Goal: Task Accomplishment & Management: Use online tool/utility

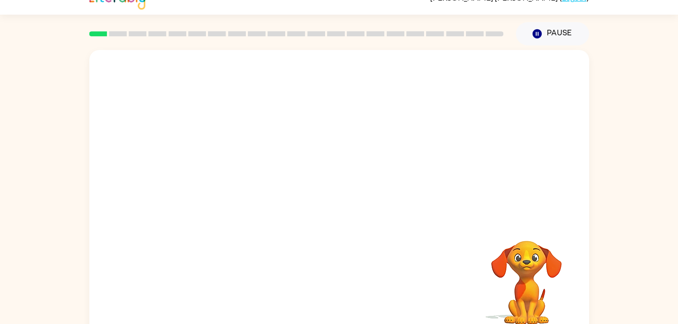
scroll to position [31, 0]
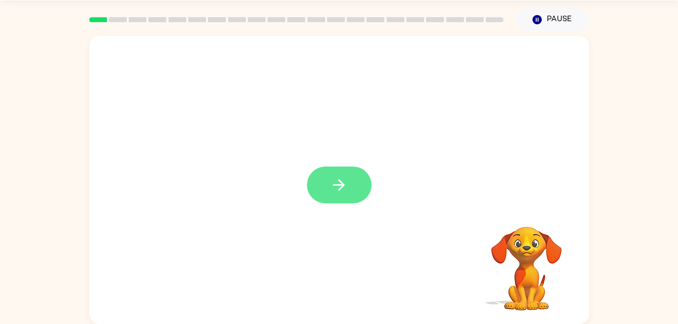
click at [333, 192] on icon "button" at bounding box center [339, 185] width 18 height 18
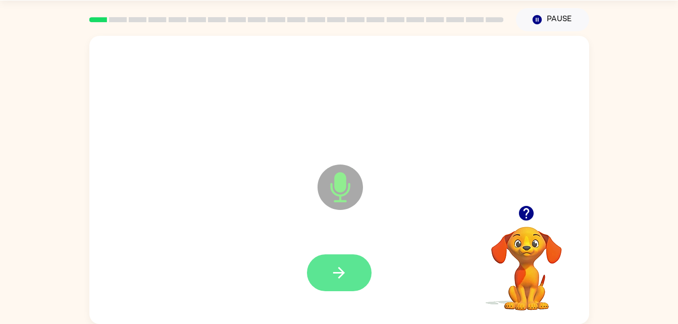
click at [343, 272] on icon "button" at bounding box center [339, 273] width 12 height 12
click at [340, 273] on icon "button" at bounding box center [339, 273] width 12 height 12
click at [338, 272] on icon "button" at bounding box center [339, 273] width 18 height 18
click at [349, 275] on button "button" at bounding box center [339, 272] width 65 height 37
click at [349, 279] on button "button" at bounding box center [339, 272] width 65 height 37
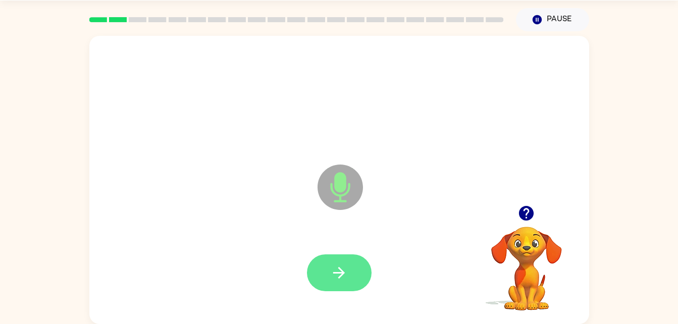
click at [331, 273] on icon "button" at bounding box center [339, 273] width 18 height 18
click at [338, 264] on icon "button" at bounding box center [339, 273] width 18 height 18
click at [351, 276] on button "button" at bounding box center [339, 272] width 65 height 37
click at [342, 272] on icon "button" at bounding box center [339, 273] width 12 height 12
click at [350, 270] on button "button" at bounding box center [339, 272] width 65 height 37
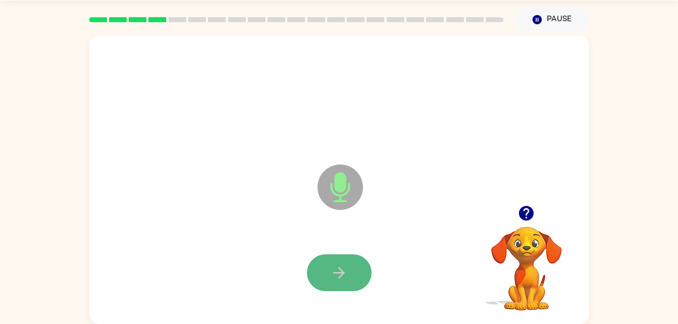
click at [341, 273] on icon "button" at bounding box center [339, 273] width 12 height 12
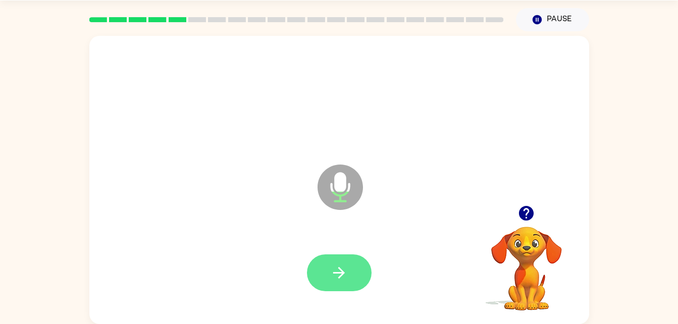
click at [335, 273] on icon "button" at bounding box center [339, 273] width 12 height 12
click at [341, 282] on button "button" at bounding box center [339, 272] width 65 height 37
click at [334, 265] on icon "button" at bounding box center [339, 273] width 18 height 18
click at [341, 268] on icon "button" at bounding box center [339, 273] width 18 height 18
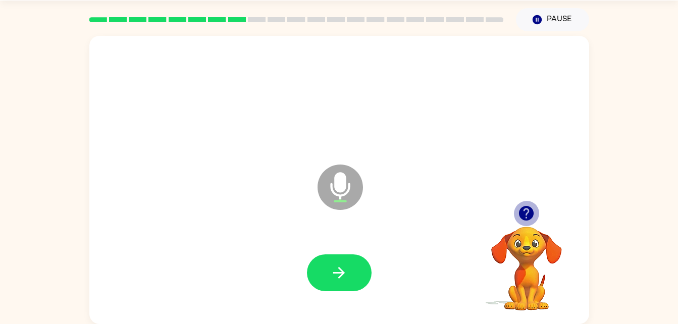
click at [519, 208] on icon "button" at bounding box center [526, 213] width 18 height 18
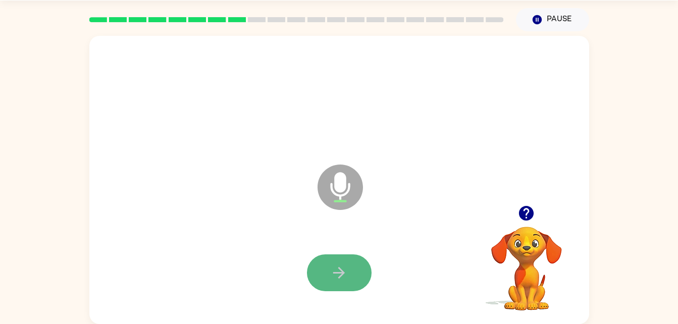
click at [341, 270] on icon "button" at bounding box center [339, 273] width 12 height 12
click at [339, 281] on icon "button" at bounding box center [339, 273] width 18 height 18
click at [333, 249] on div at bounding box center [338, 273] width 479 height 83
click at [338, 266] on icon "button" at bounding box center [339, 273] width 18 height 18
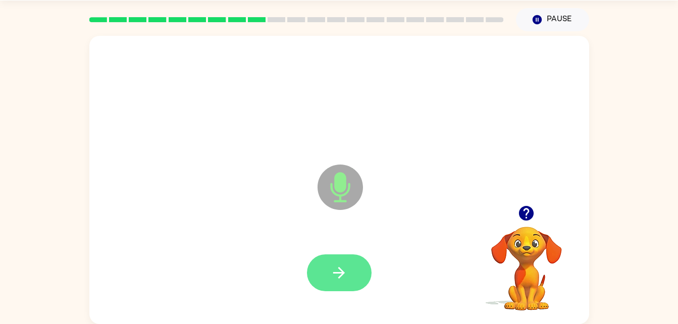
click at [346, 269] on icon "button" at bounding box center [339, 273] width 18 height 18
click at [335, 278] on icon "button" at bounding box center [339, 273] width 18 height 18
click at [337, 267] on icon "button" at bounding box center [339, 273] width 18 height 18
click at [326, 281] on button "button" at bounding box center [339, 272] width 65 height 37
click at [344, 273] on icon "button" at bounding box center [339, 273] width 12 height 12
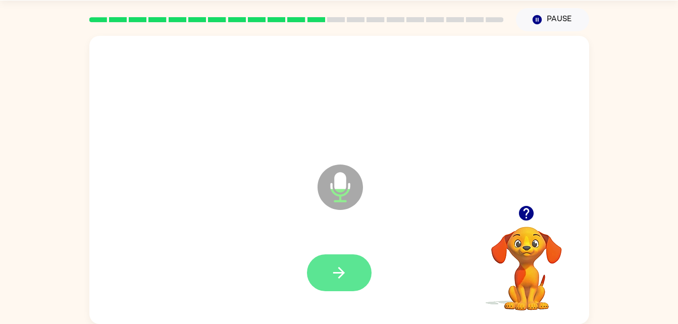
click at [350, 268] on button "button" at bounding box center [339, 272] width 65 height 37
click at [334, 266] on icon "button" at bounding box center [339, 273] width 18 height 18
click at [337, 280] on icon "button" at bounding box center [339, 273] width 18 height 18
click at [343, 276] on icon "button" at bounding box center [339, 273] width 18 height 18
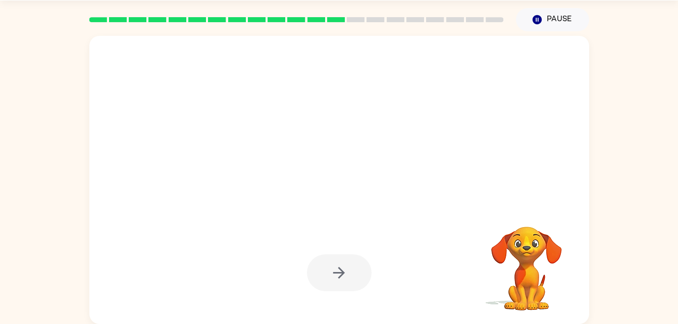
click at [551, 295] on video "Your browser must support playing .mp4 files to use Literably. Please try using…" at bounding box center [526, 261] width 101 height 101
click at [500, 267] on video "Your browser must support playing .mp4 files to use Literably. Please try using…" at bounding box center [526, 261] width 101 height 101
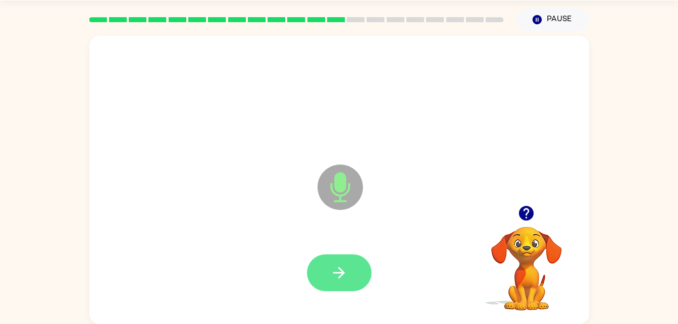
click at [341, 280] on icon "button" at bounding box center [339, 273] width 18 height 18
click at [341, 276] on icon "button" at bounding box center [339, 273] width 12 height 12
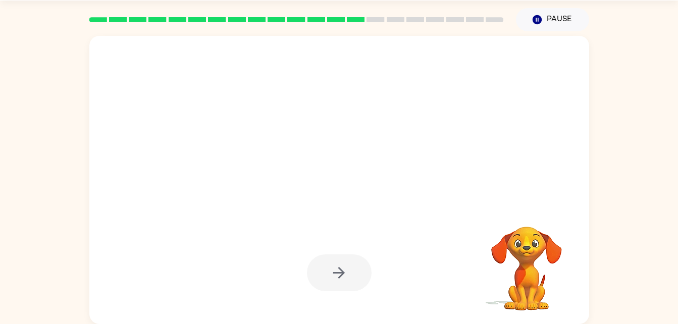
click at [350, 261] on div at bounding box center [339, 272] width 65 height 37
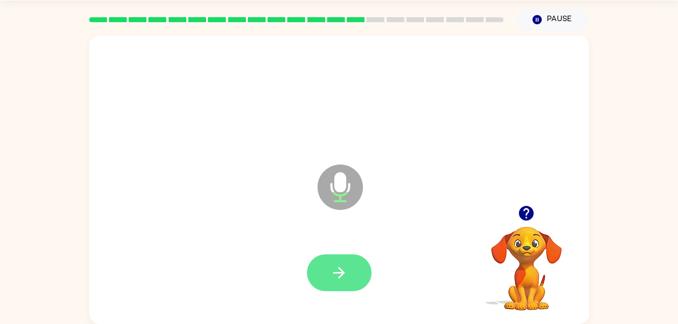
click at [339, 271] on icon "button" at bounding box center [339, 273] width 18 height 18
click at [334, 269] on icon "button" at bounding box center [339, 273] width 18 height 18
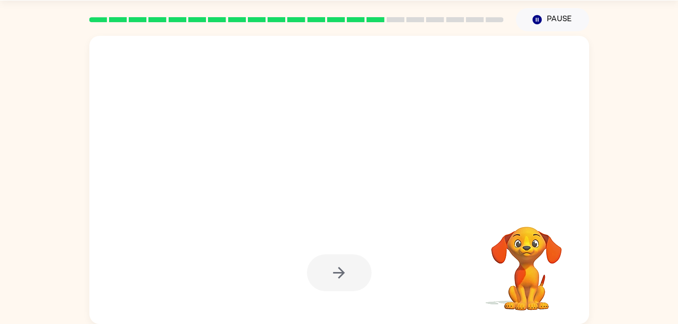
click at [342, 259] on div at bounding box center [339, 272] width 65 height 37
click at [354, 272] on div at bounding box center [339, 272] width 65 height 37
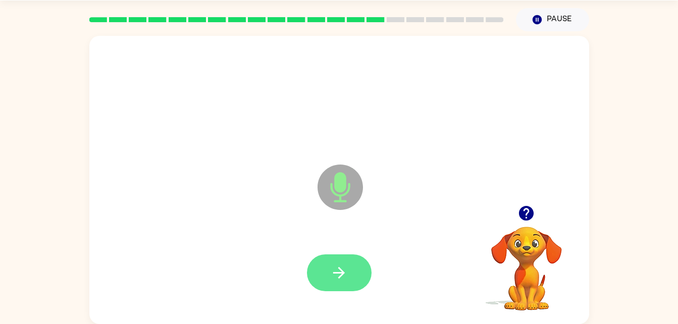
click at [361, 266] on button "button" at bounding box center [339, 272] width 65 height 37
click at [338, 256] on button "button" at bounding box center [339, 272] width 65 height 37
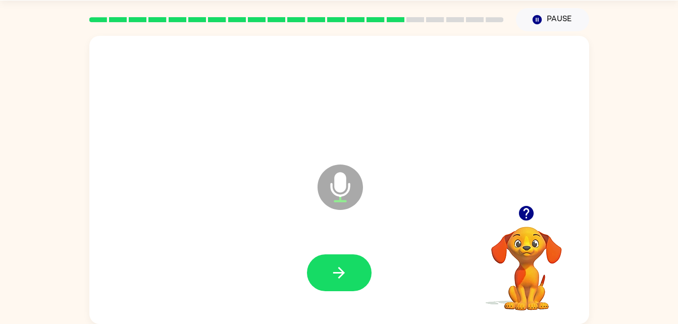
click at [526, 217] on icon "button" at bounding box center [526, 213] width 15 height 15
click at [352, 277] on button "button" at bounding box center [339, 272] width 65 height 37
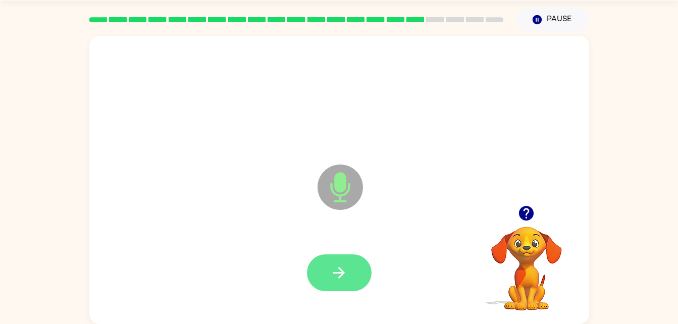
click at [341, 264] on icon "button" at bounding box center [339, 273] width 18 height 18
click at [346, 280] on icon "button" at bounding box center [339, 273] width 18 height 18
click at [351, 269] on button "button" at bounding box center [339, 272] width 65 height 37
click at [341, 269] on icon "button" at bounding box center [339, 273] width 12 height 12
click at [342, 254] on button "button" at bounding box center [339, 272] width 65 height 37
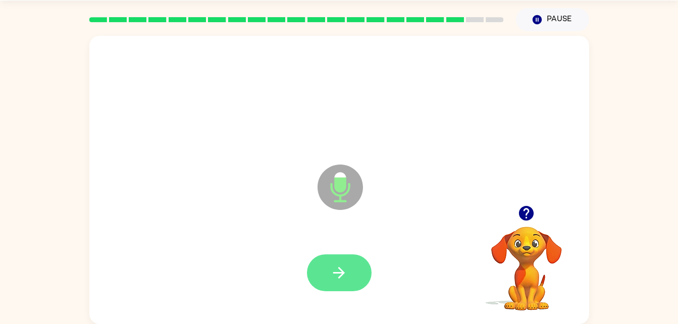
click at [345, 288] on button "button" at bounding box center [339, 272] width 65 height 37
click at [345, 281] on icon "button" at bounding box center [339, 273] width 18 height 18
click at [332, 271] on icon "button" at bounding box center [339, 273] width 18 height 18
click at [345, 265] on icon "button" at bounding box center [339, 273] width 18 height 18
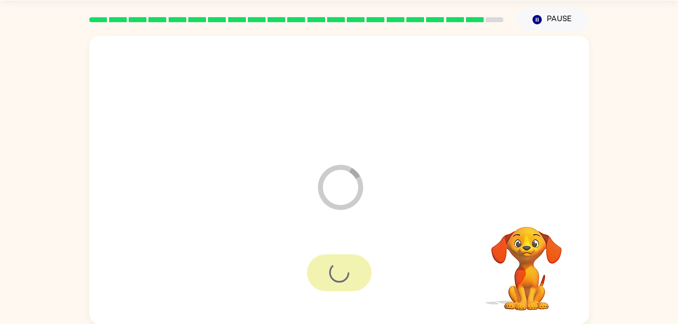
scroll to position [13, 0]
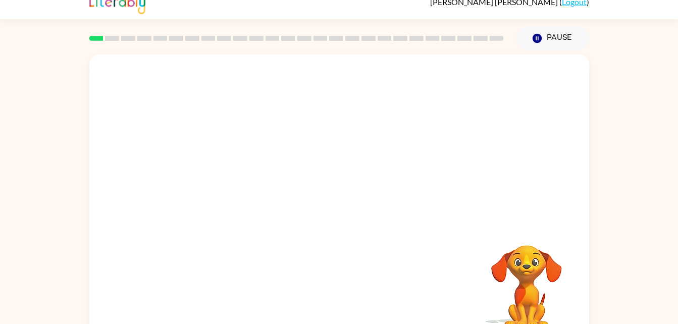
scroll to position [31, 0]
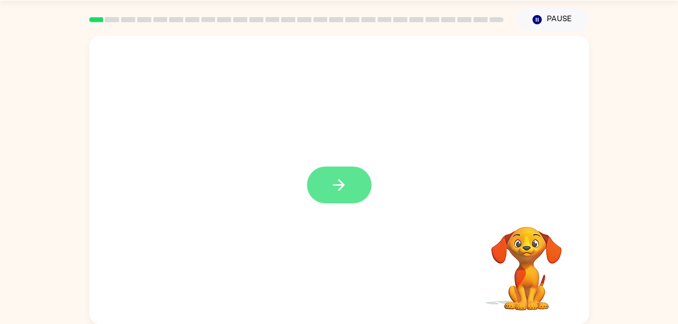
click at [331, 173] on button "button" at bounding box center [339, 185] width 65 height 37
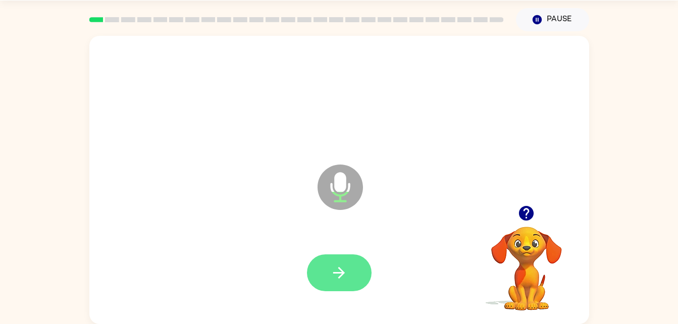
click at [354, 263] on button "button" at bounding box center [339, 272] width 65 height 37
click at [333, 277] on icon "button" at bounding box center [339, 273] width 18 height 18
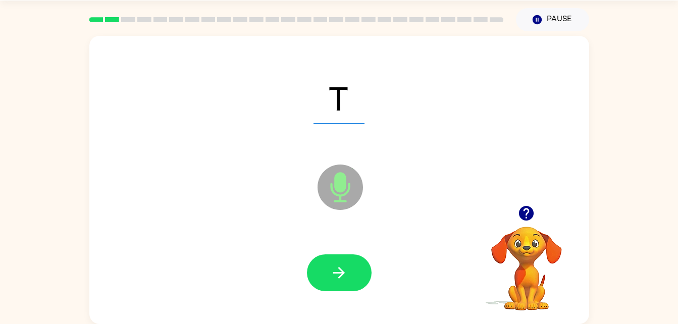
click at [351, 241] on div at bounding box center [338, 273] width 479 height 83
click at [330, 259] on button "button" at bounding box center [339, 272] width 65 height 37
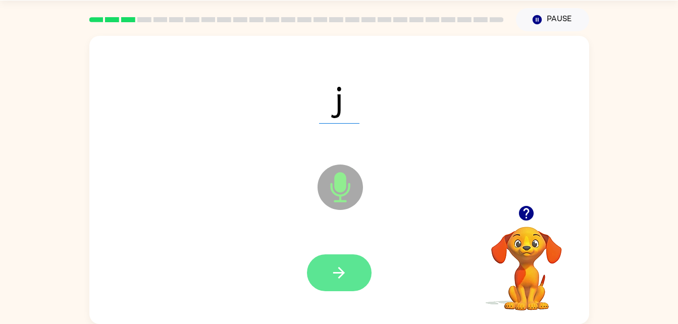
click at [345, 267] on icon "button" at bounding box center [339, 273] width 18 height 18
click at [341, 284] on button "button" at bounding box center [339, 272] width 65 height 37
click at [325, 272] on button "button" at bounding box center [339, 272] width 65 height 37
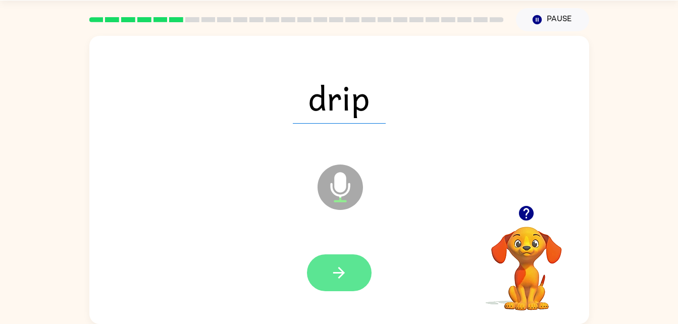
click at [343, 276] on icon "button" at bounding box center [339, 273] width 18 height 18
click at [334, 272] on icon "button" at bounding box center [339, 273] width 18 height 18
click at [348, 265] on button "button" at bounding box center [339, 272] width 65 height 37
click at [343, 272] on icon "button" at bounding box center [339, 273] width 12 height 12
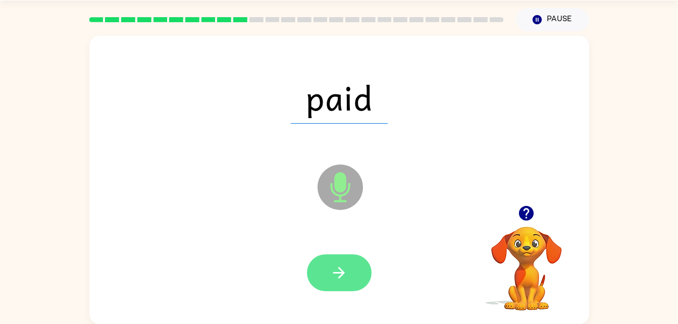
click at [330, 273] on button "button" at bounding box center [339, 272] width 65 height 37
click at [334, 265] on icon "button" at bounding box center [339, 273] width 18 height 18
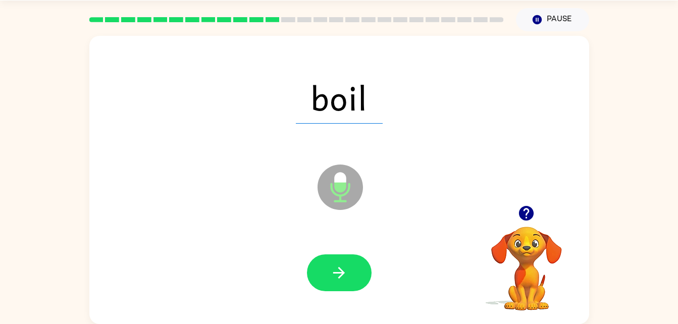
click at [361, 254] on div at bounding box center [339, 272] width 65 height 37
click at [343, 265] on icon "button" at bounding box center [339, 273] width 18 height 18
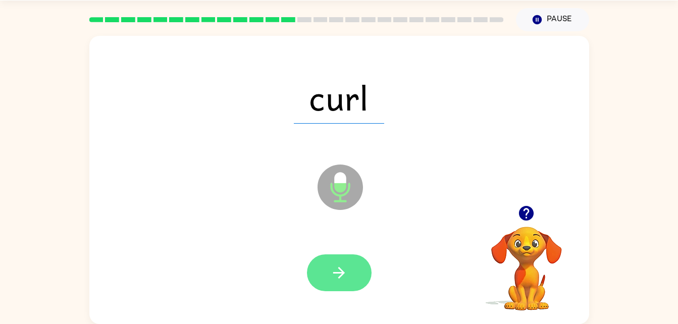
click at [319, 289] on button "button" at bounding box center [339, 272] width 65 height 37
click at [347, 272] on icon "button" at bounding box center [339, 273] width 18 height 18
click at [349, 274] on button "button" at bounding box center [339, 272] width 65 height 37
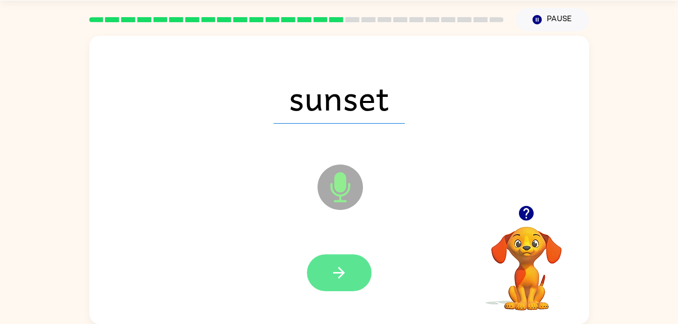
click at [342, 265] on icon "button" at bounding box center [339, 273] width 18 height 18
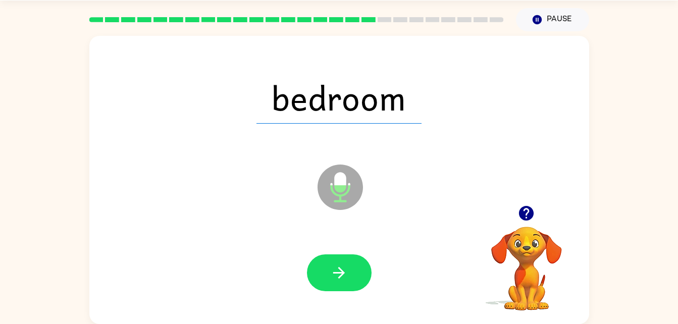
drag, startPoint x: 342, startPoint y: 265, endPoint x: 336, endPoint y: 285, distance: 20.7
click at [336, 285] on button "button" at bounding box center [339, 272] width 65 height 37
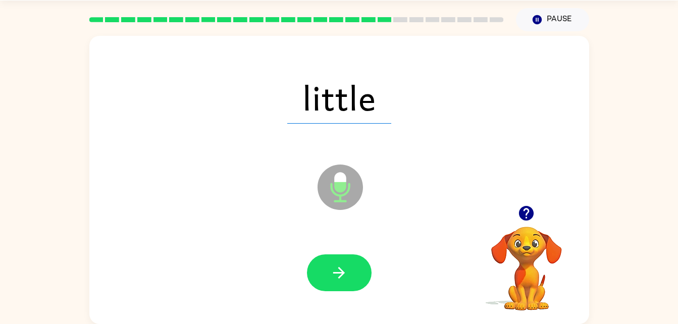
click at [342, 248] on div at bounding box center [338, 273] width 479 height 83
click at [336, 272] on icon "button" at bounding box center [339, 273] width 18 height 18
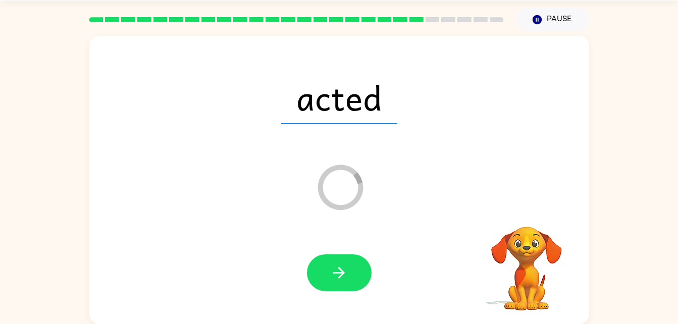
click at [333, 253] on div at bounding box center [338, 273] width 479 height 83
click at [335, 273] on icon "button" at bounding box center [339, 273] width 12 height 12
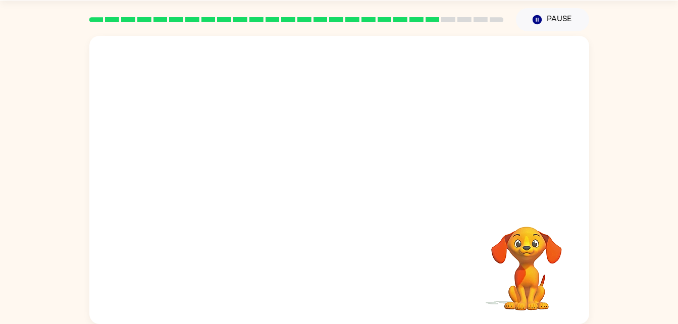
click at [468, 257] on div "Your browser must support playing .mp4 files to use Literably. Please try using…" at bounding box center [339, 180] width 500 height 288
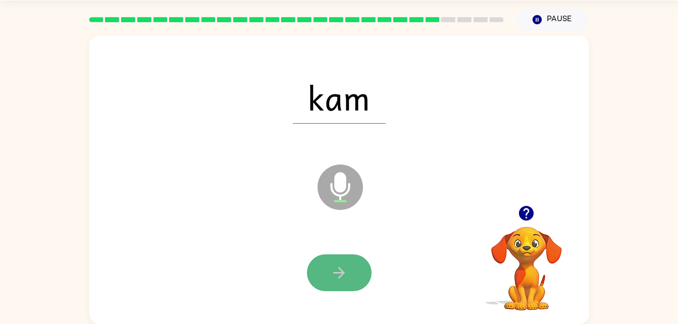
click at [331, 273] on icon "button" at bounding box center [339, 273] width 18 height 18
click at [334, 268] on icon "button" at bounding box center [339, 273] width 18 height 18
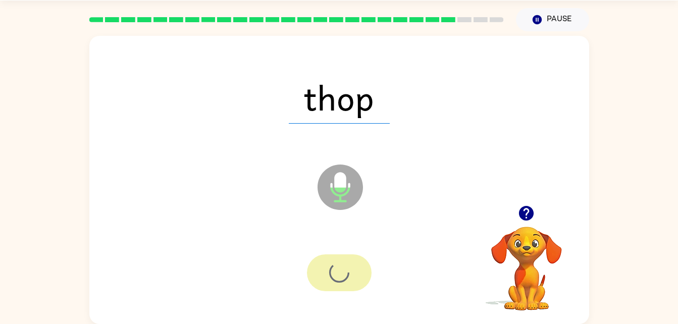
click at [334, 268] on div at bounding box center [339, 272] width 65 height 37
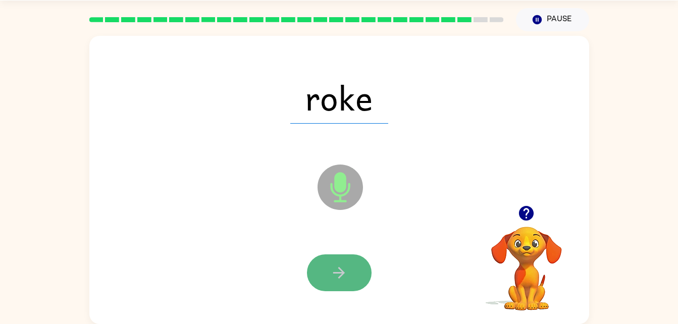
click at [341, 261] on button "button" at bounding box center [339, 272] width 65 height 37
click at [340, 278] on icon "button" at bounding box center [339, 273] width 18 height 18
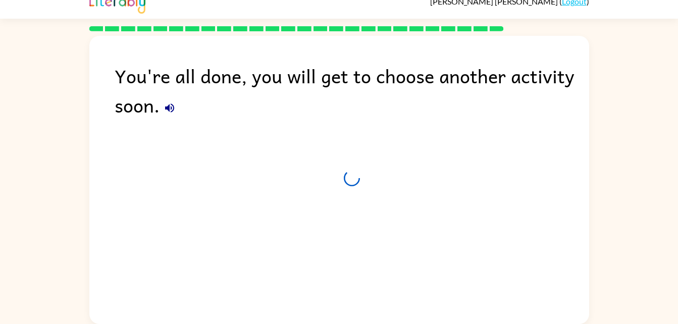
scroll to position [13, 0]
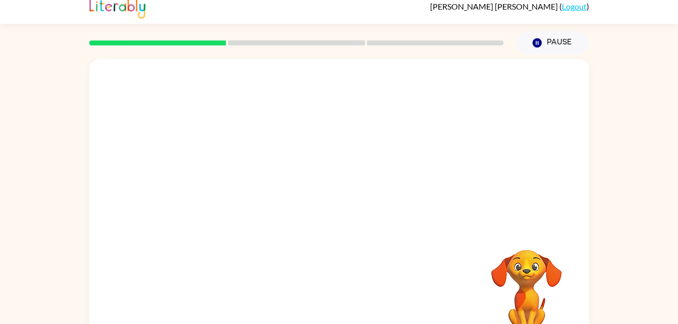
scroll to position [31, 0]
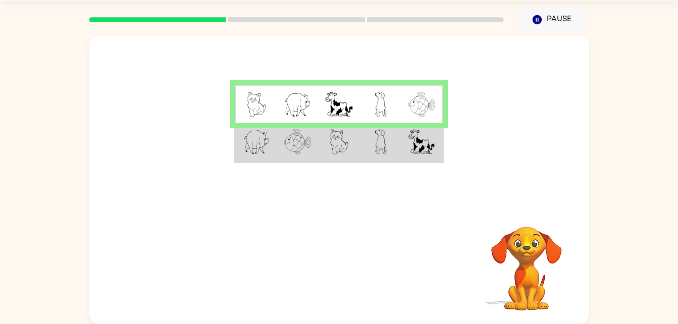
click at [263, 106] on img at bounding box center [256, 104] width 19 height 25
click at [417, 137] on img at bounding box center [421, 141] width 26 height 25
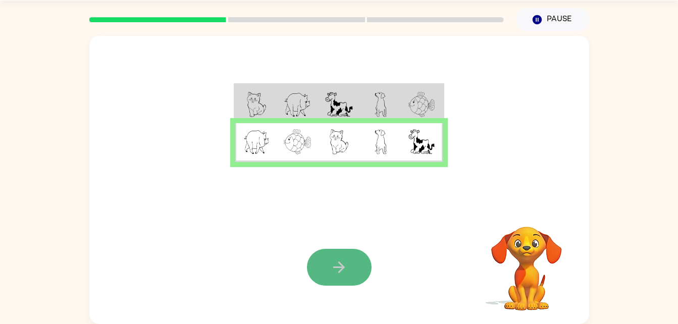
click at [340, 264] on icon "button" at bounding box center [339, 267] width 18 height 18
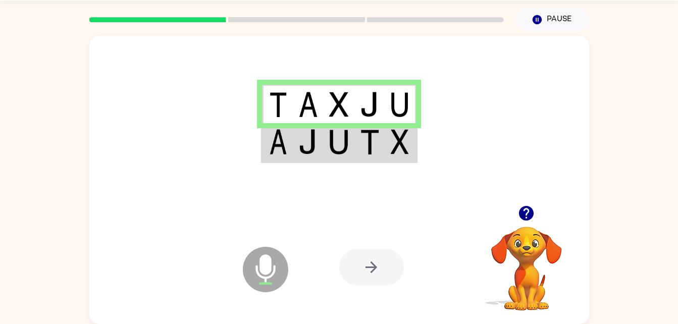
click at [388, 138] on td at bounding box center [400, 142] width 31 height 39
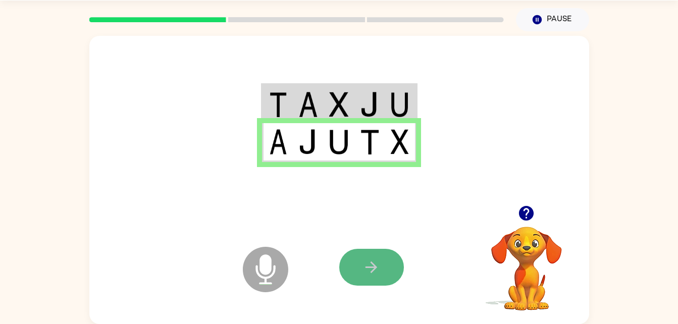
click at [374, 262] on icon "button" at bounding box center [371, 267] width 18 height 18
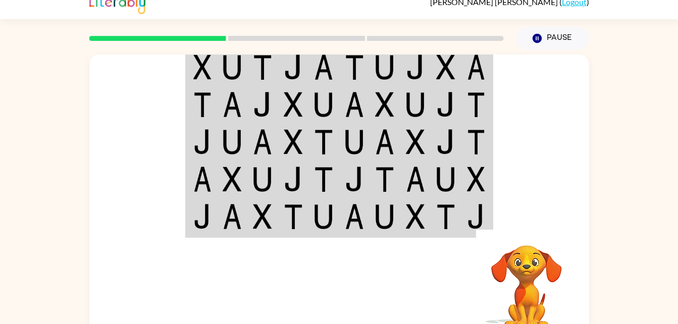
scroll to position [0, 0]
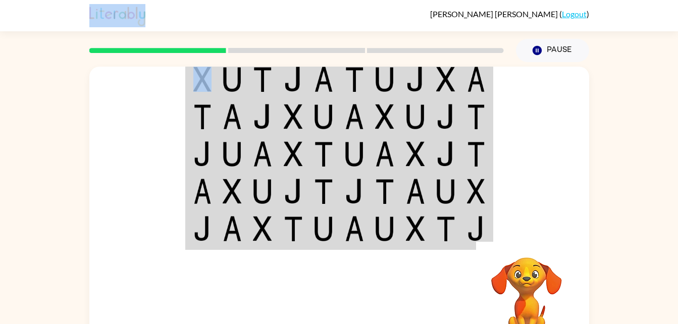
drag, startPoint x: 214, startPoint y: 82, endPoint x: 224, endPoint y: 79, distance: 11.0
click at [224, 79] on div "Brandon Forness ( Logout ) Pause Pause Your browser must support playing .mp4 f…" at bounding box center [339, 177] width 678 height 355
click at [412, 33] on div at bounding box center [296, 50] width 426 height 35
click at [199, 75] on img at bounding box center [202, 79] width 18 height 25
click at [116, 174] on div at bounding box center [339, 152] width 500 height 170
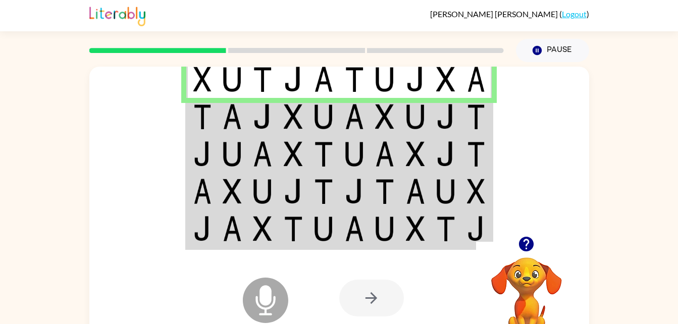
click at [362, 120] on img at bounding box center [354, 116] width 19 height 25
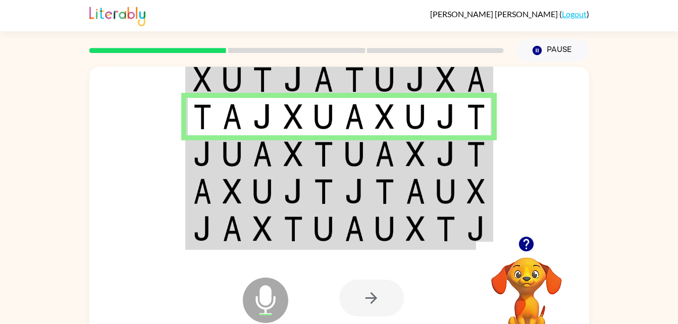
click at [362, 120] on img at bounding box center [354, 116] width 19 height 25
click at [312, 158] on td at bounding box center [323, 153] width 31 height 37
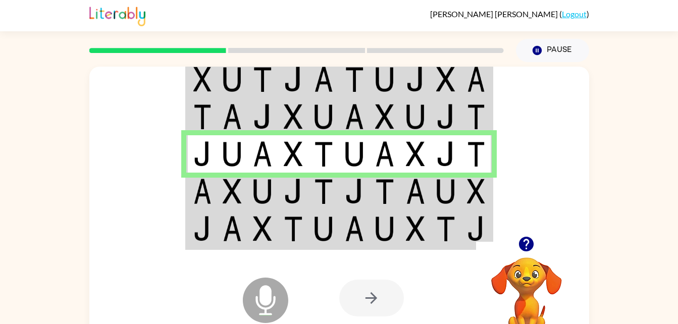
click at [281, 194] on td at bounding box center [293, 191] width 31 height 37
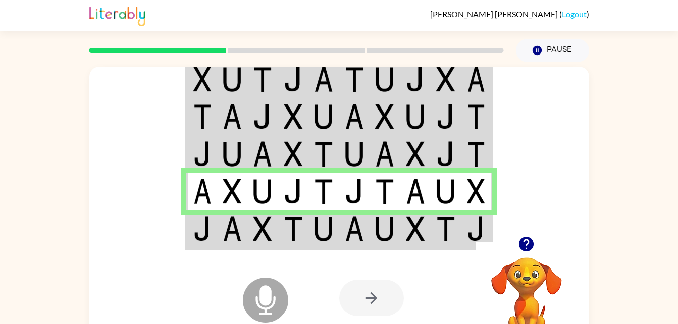
click at [264, 240] on icon at bounding box center [265, 278] width 25 height 76
drag, startPoint x: 264, startPoint y: 240, endPoint x: 257, endPoint y: 229, distance: 13.6
click at [257, 229] on div "Microphone The Microphone is here when it is your turn to talk Your browser mus…" at bounding box center [339, 211] width 500 height 288
click at [104, 216] on div at bounding box center [339, 152] width 500 height 170
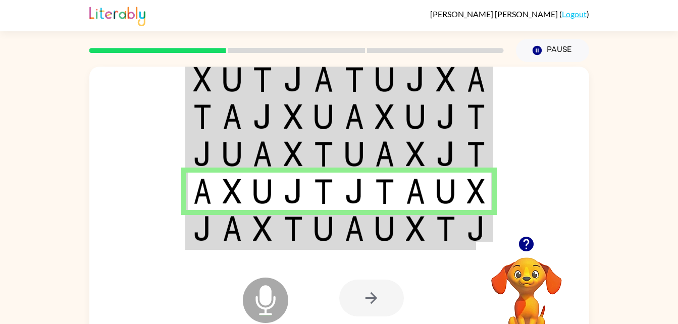
click at [388, 265] on div at bounding box center [413, 298] width 149 height 114
click at [402, 238] on td at bounding box center [415, 229] width 31 height 39
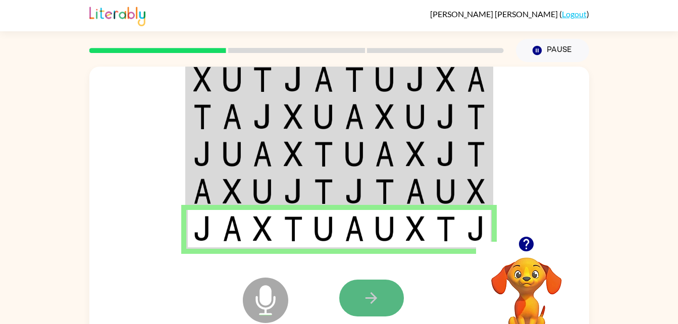
click at [369, 285] on button "button" at bounding box center [371, 298] width 65 height 37
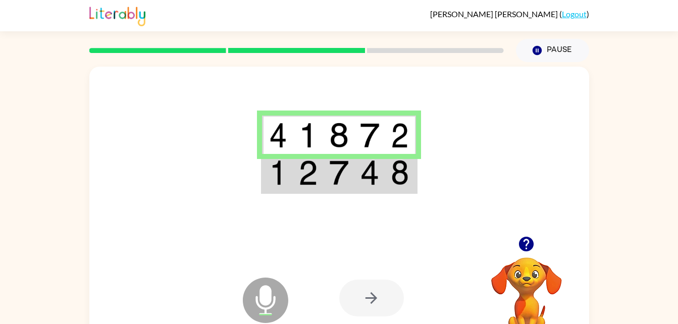
click at [353, 186] on td at bounding box center [339, 173] width 31 height 39
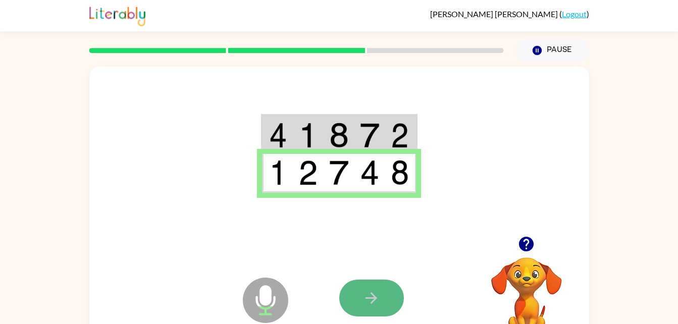
click at [369, 298] on icon "button" at bounding box center [371, 298] width 12 height 12
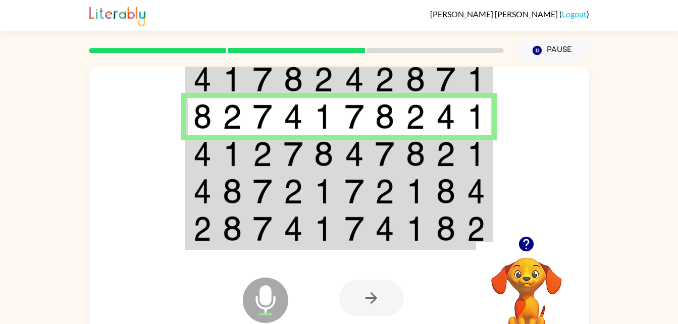
click at [210, 150] on img at bounding box center [202, 153] width 18 height 25
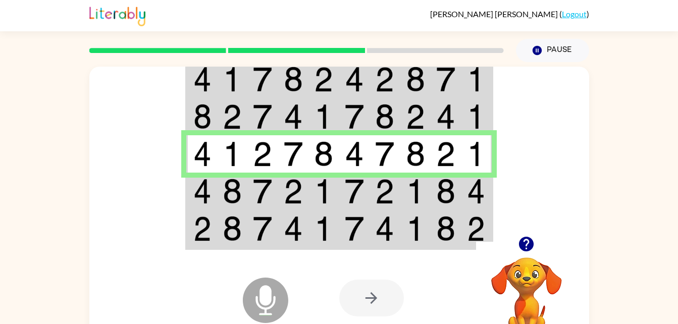
click at [250, 201] on td at bounding box center [262, 191] width 31 height 37
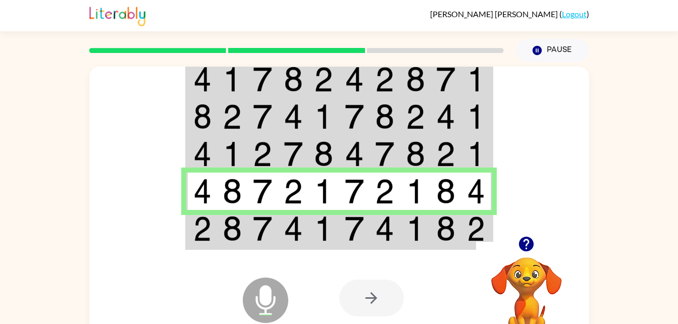
click at [333, 234] on img at bounding box center [323, 228] width 19 height 25
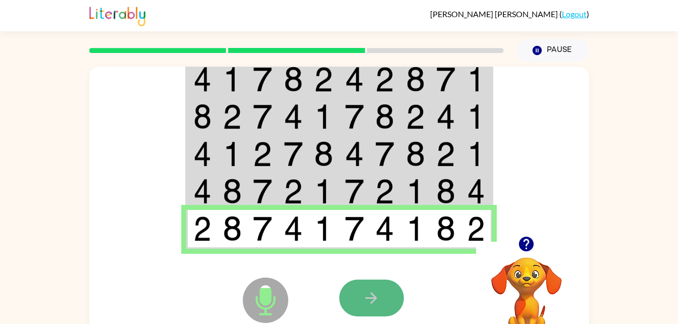
click at [371, 298] on icon "button" at bounding box center [371, 298] width 12 height 12
